Goal: Find specific page/section: Find specific page/section

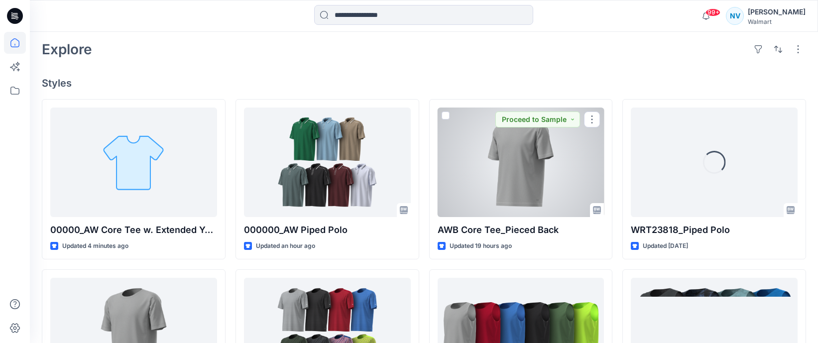
scroll to position [249, 0]
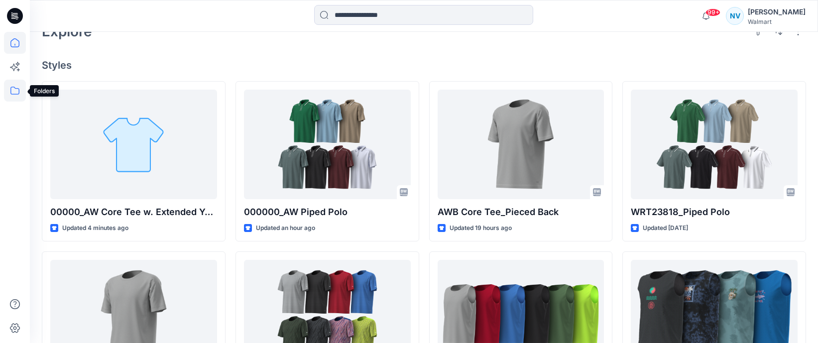
click at [13, 96] on icon at bounding box center [15, 91] width 22 height 22
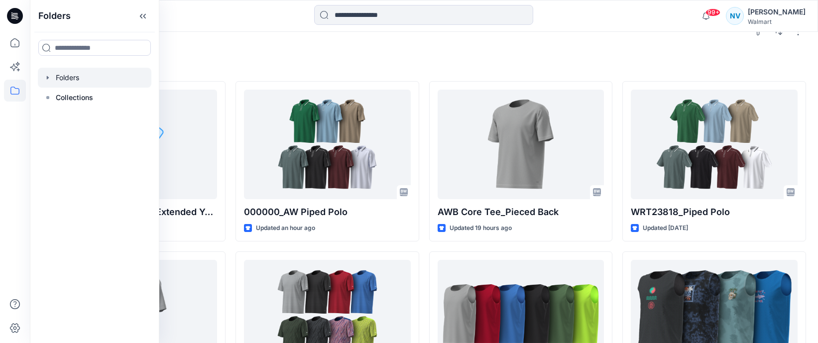
click at [73, 84] on div at bounding box center [94, 78] width 113 height 20
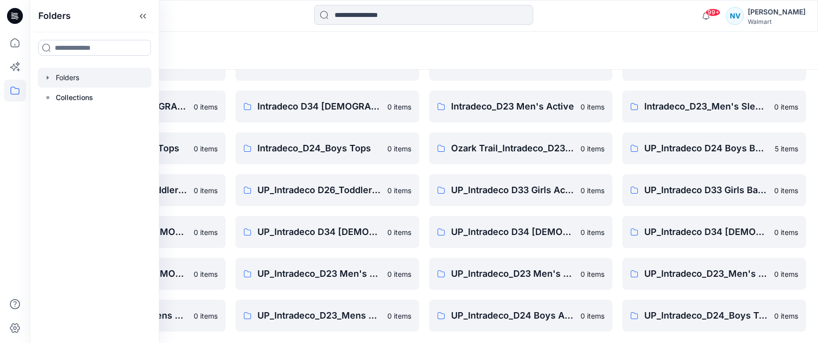
scroll to position [103, 0]
click at [354, 270] on p "UP_Intradeco_D23 Men's Active" at bounding box center [319, 273] width 124 height 14
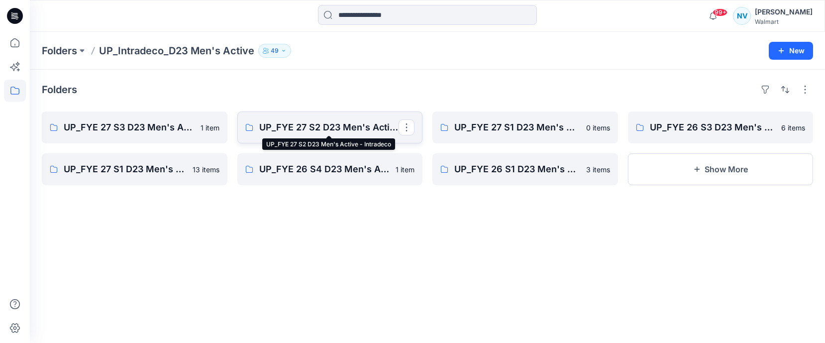
click at [328, 121] on p "UP_FYE 27 S2 D23 Men's Active - Intradeco" at bounding box center [329, 127] width 140 height 14
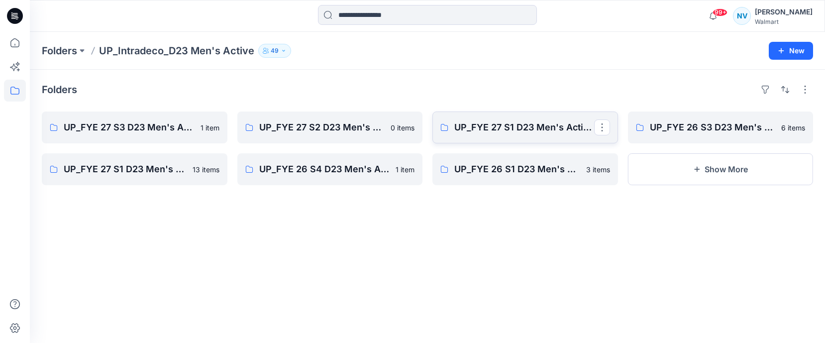
click at [534, 138] on link "UP_FYE 27 S1 D23 Men's Active - Intradeco (Clone)" at bounding box center [526, 128] width 186 height 32
click at [154, 171] on p "UP_FYE 27 S1 D23 Men's Active - Intradeco" at bounding box center [134, 169] width 140 height 14
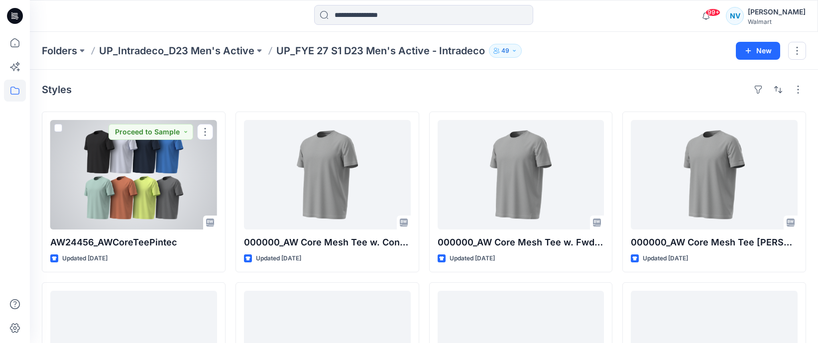
click at [154, 171] on div at bounding box center [133, 175] width 167 height 110
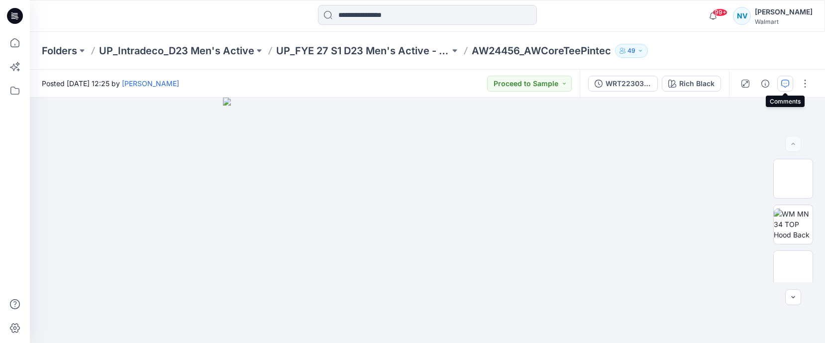
click at [789, 87] on icon "button" at bounding box center [786, 84] width 8 height 8
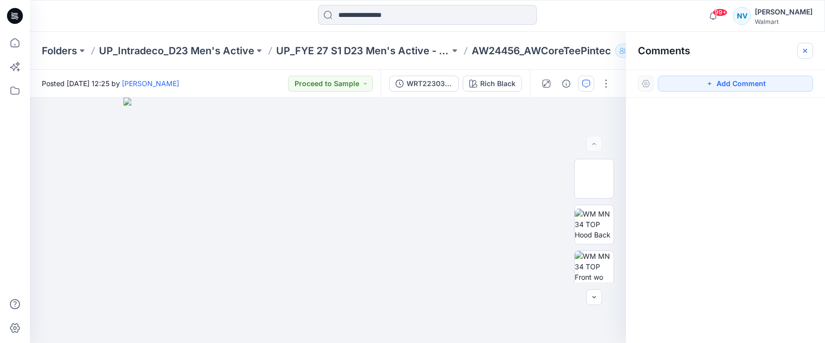
click at [803, 55] on button "button" at bounding box center [805, 51] width 16 height 16
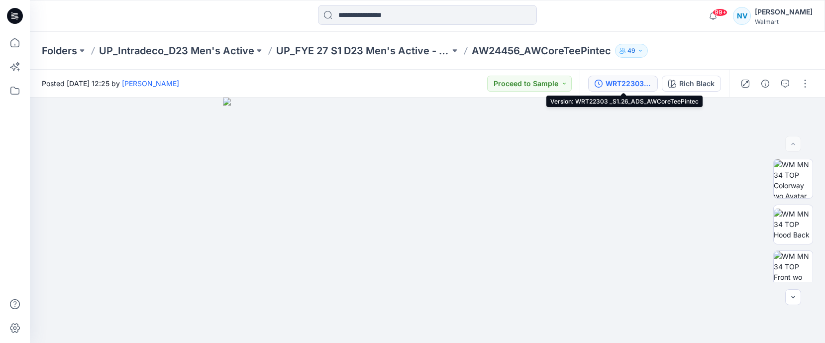
click at [649, 88] on div "WRT22303 _S1.26_ADS_AWCoreTeePintec" at bounding box center [629, 83] width 46 height 11
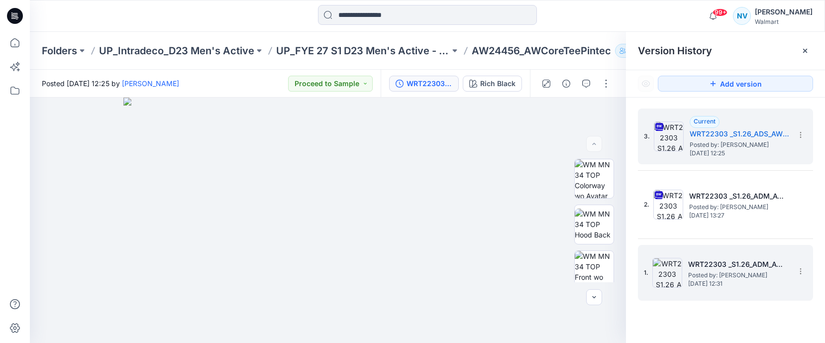
click at [753, 263] on h5 "WRT22303 _S1.26_ADM_AWCoreTeePintec" at bounding box center [738, 264] width 100 height 12
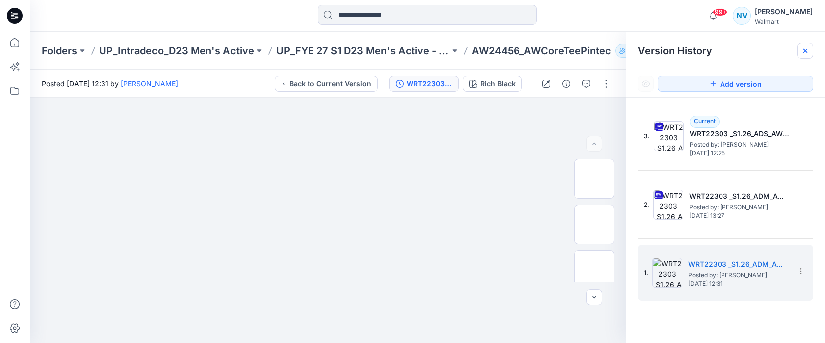
click at [802, 53] on icon at bounding box center [805, 51] width 8 height 8
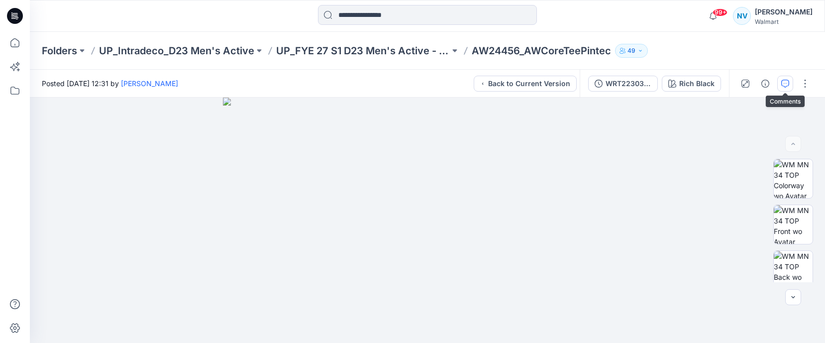
click at [783, 83] on icon "button" at bounding box center [786, 84] width 8 height 8
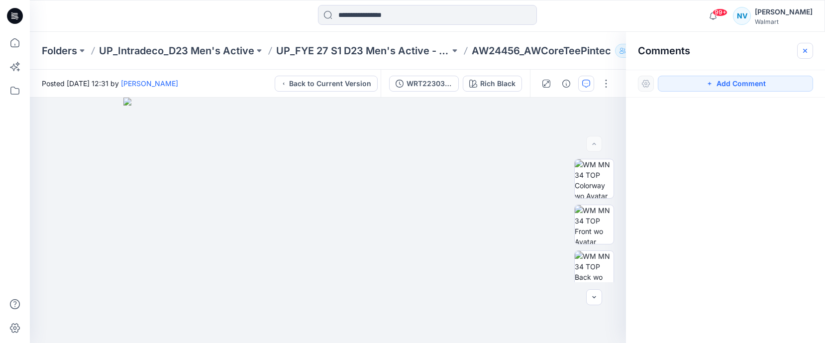
click at [810, 46] on button "button" at bounding box center [805, 51] width 16 height 16
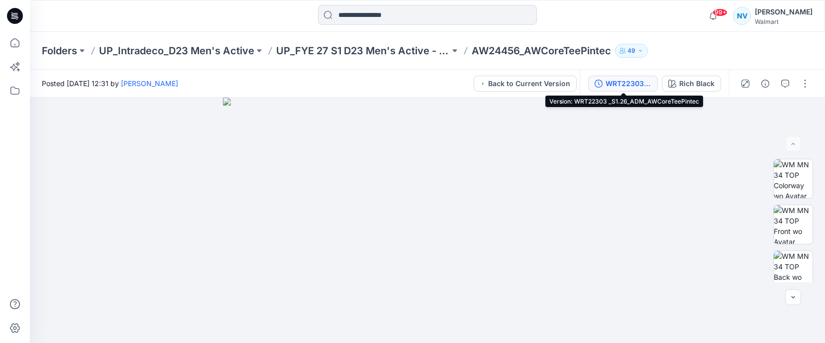
click at [628, 78] on div "WRT22303 _S1.26_ADM_AWCoreTeePintec" at bounding box center [629, 83] width 46 height 11
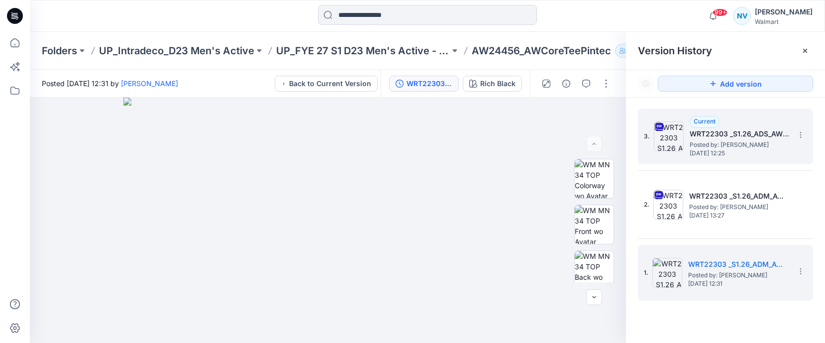
click at [730, 151] on span "[DATE] 12:25" at bounding box center [740, 153] width 100 height 7
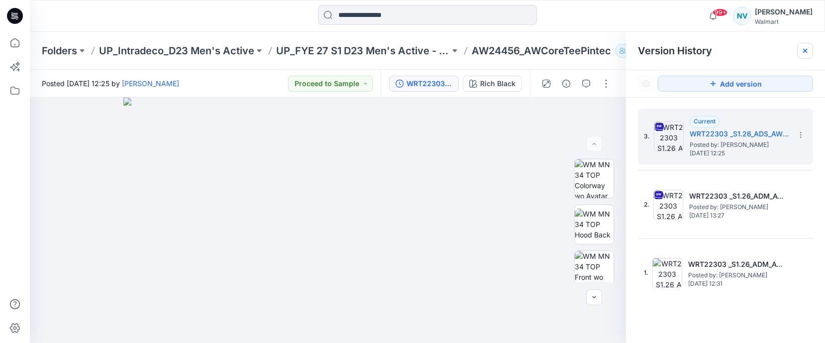
click at [805, 54] on icon at bounding box center [805, 51] width 8 height 8
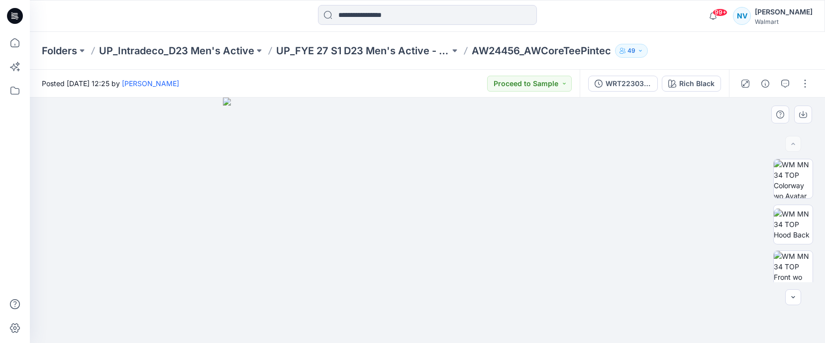
click at [527, 147] on img at bounding box center [427, 220] width 409 height 245
click at [685, 89] on div "Rich Black" at bounding box center [696, 83] width 35 height 11
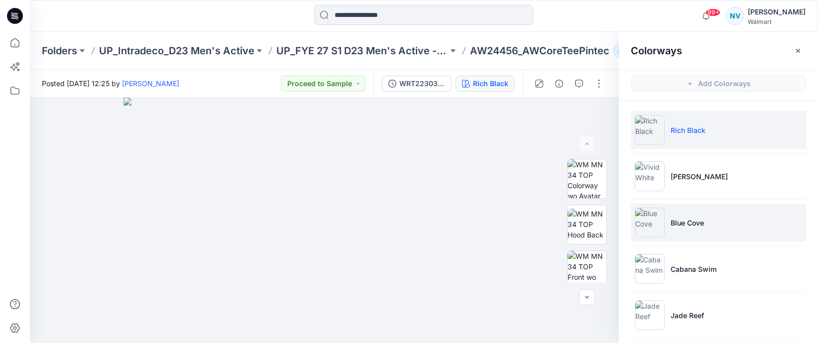
click at [698, 231] on li "Blue Cove" at bounding box center [718, 223] width 175 height 38
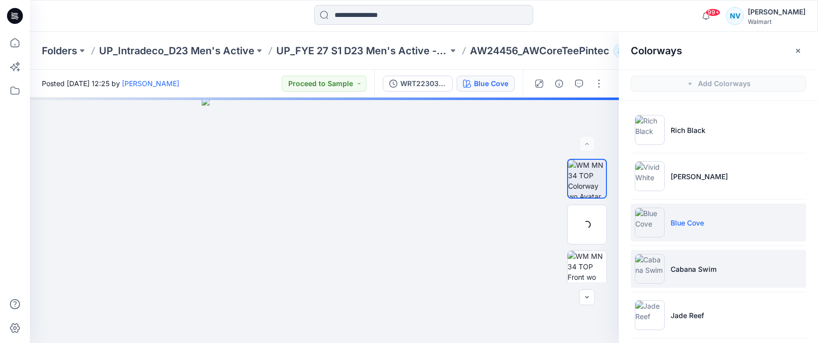
click at [707, 270] on p "Cabana Swim" at bounding box center [694, 269] width 46 height 10
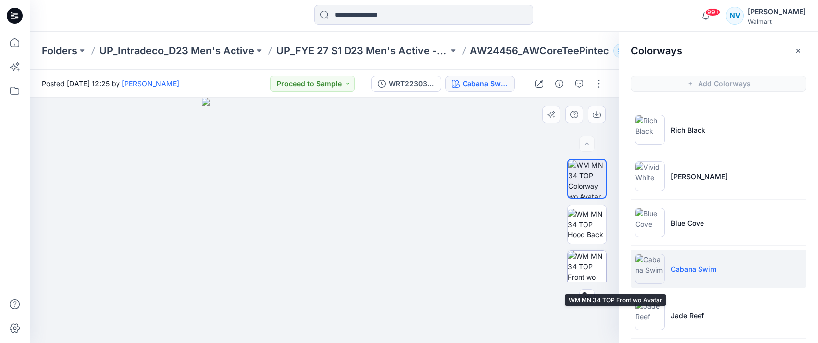
click at [589, 270] on img at bounding box center [586, 270] width 39 height 39
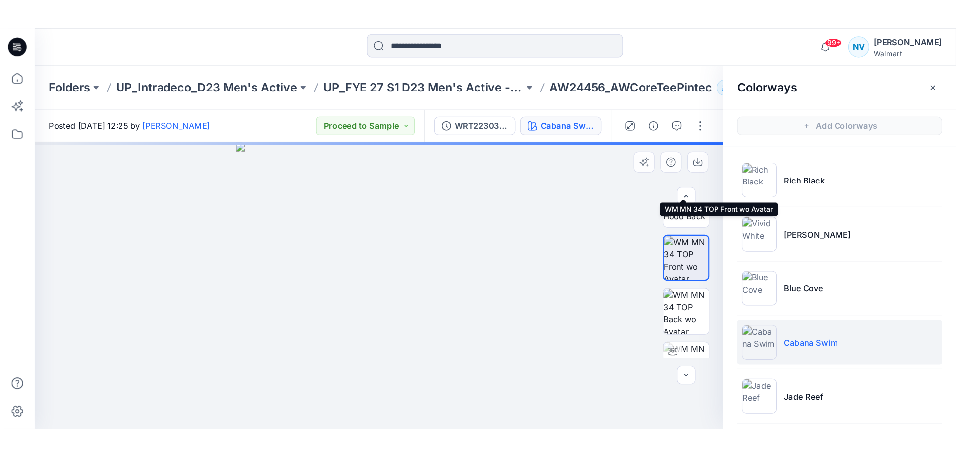
scroll to position [145, 0]
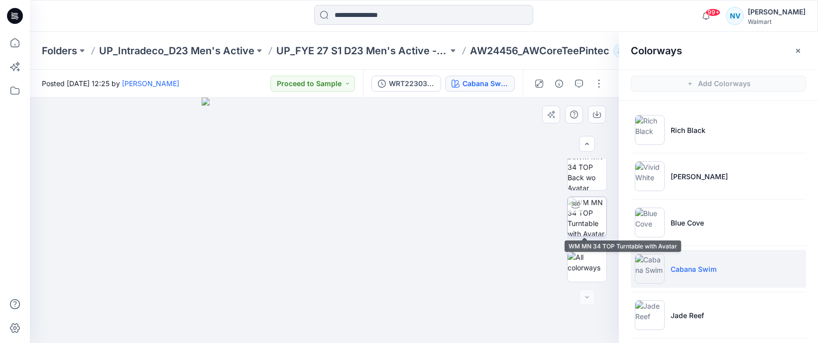
click at [588, 221] on img at bounding box center [586, 216] width 39 height 39
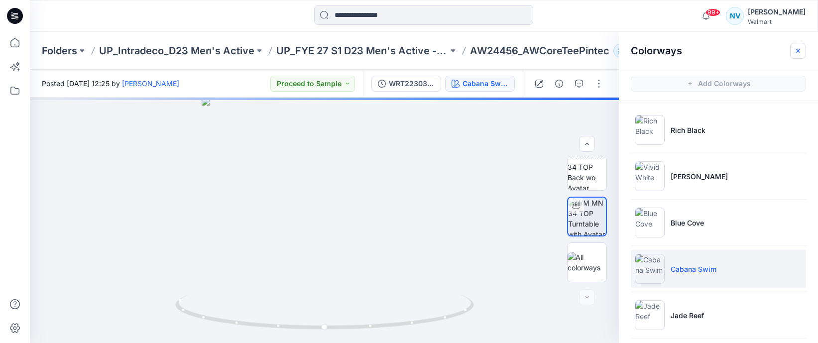
click at [801, 45] on button "button" at bounding box center [798, 51] width 16 height 16
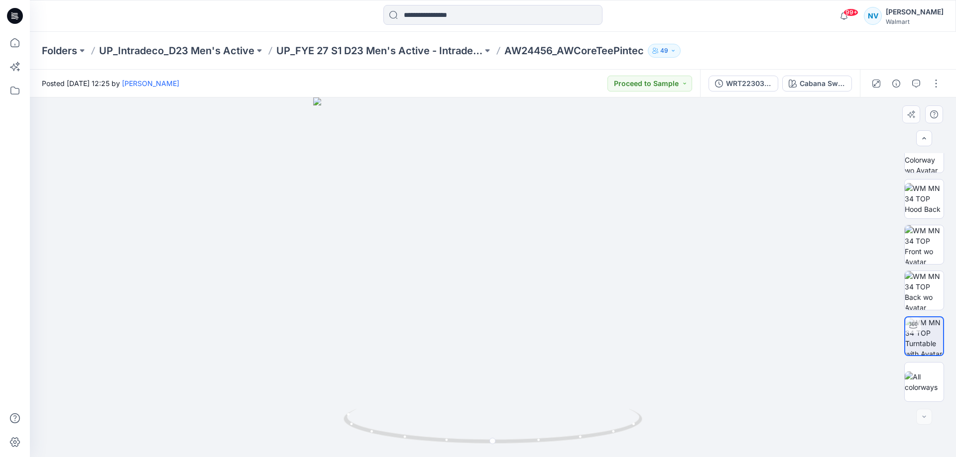
scroll to position [20, 0]
